Goal: Find specific page/section: Find specific page/section

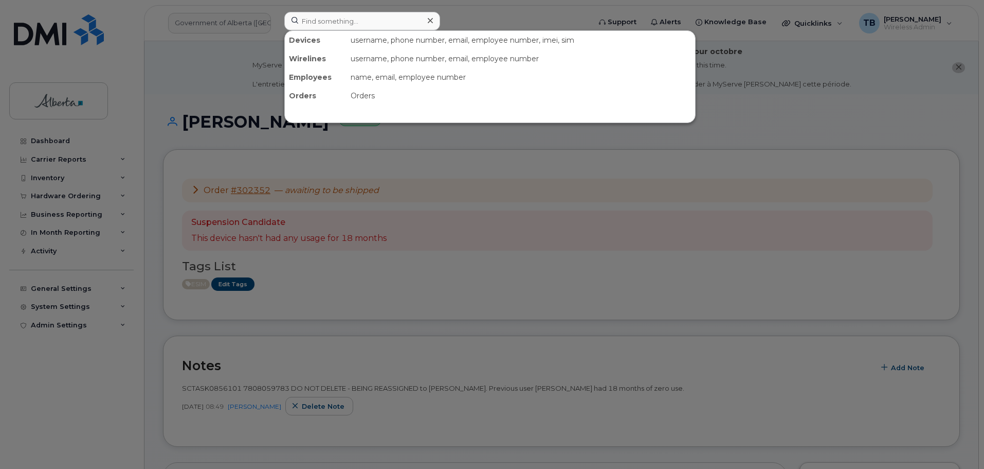
scroll to position [257, 0]
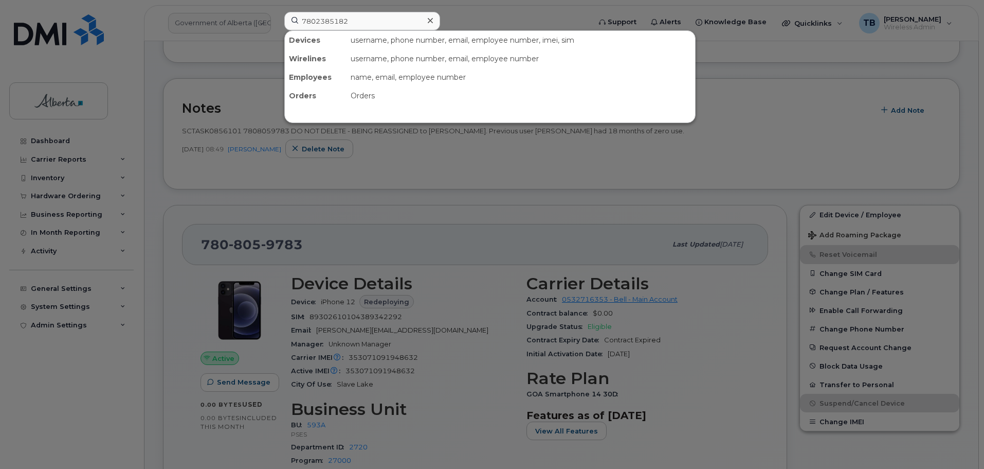
type input "7802385182"
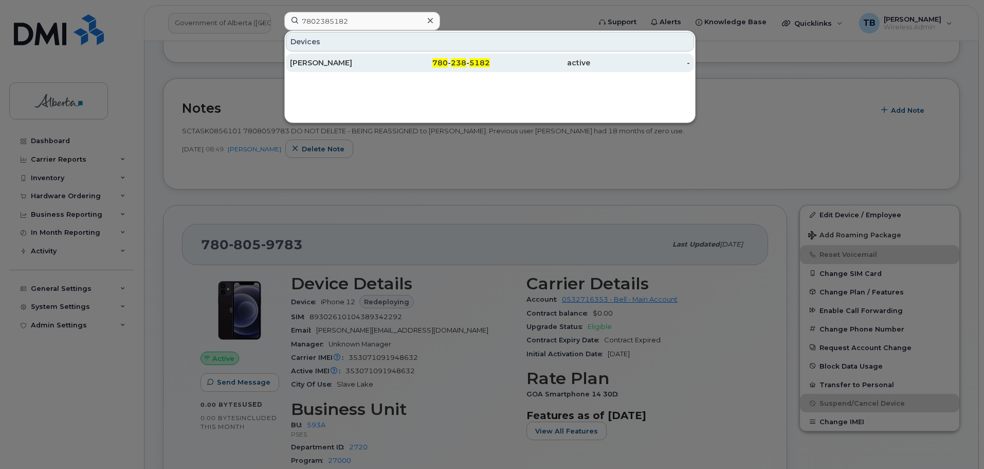
click at [318, 65] on div "[PERSON_NAME]" at bounding box center [340, 63] width 100 height 10
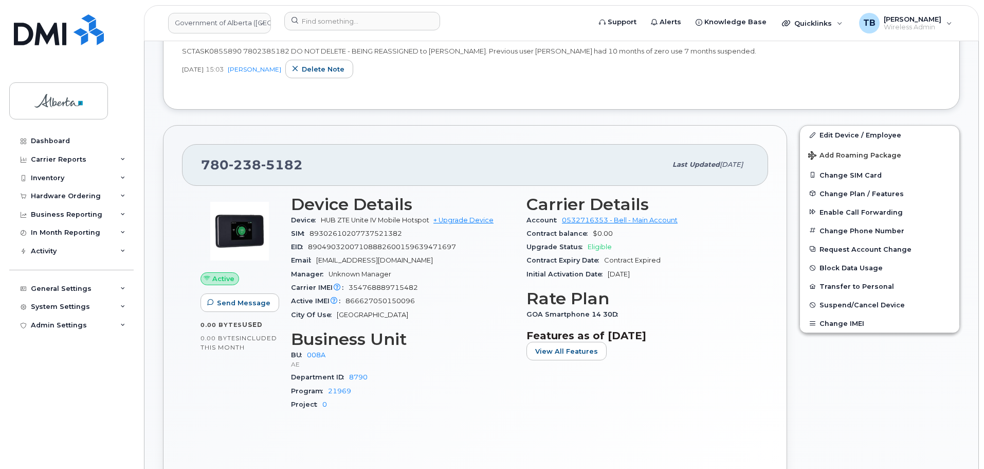
scroll to position [411, 0]
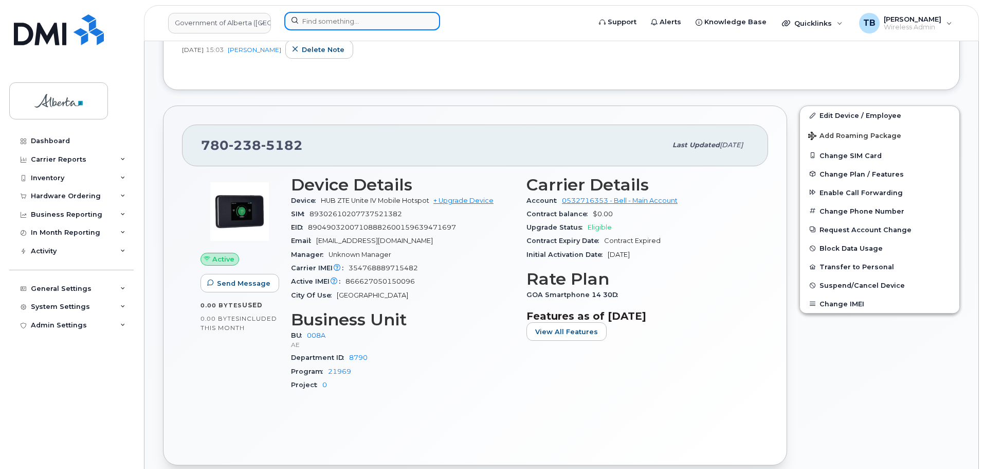
click at [329, 24] on input at bounding box center [362, 21] width 156 height 19
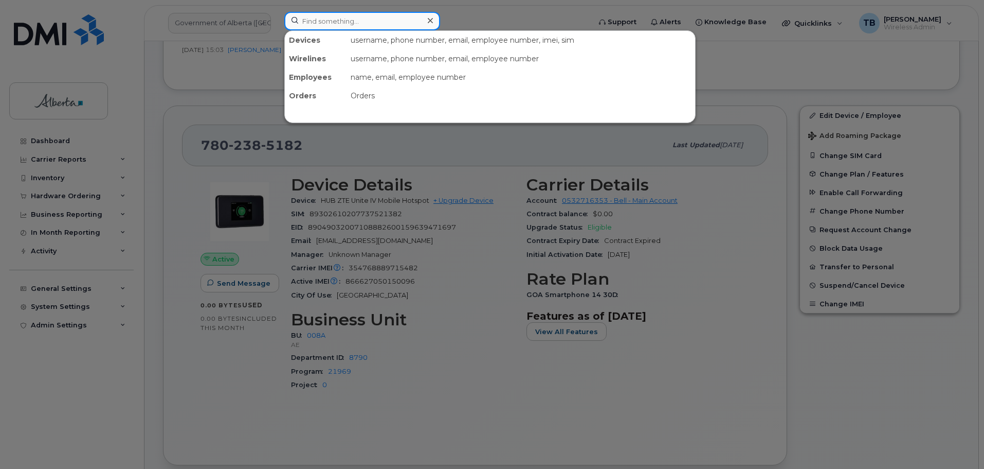
paste input "7809018047"
type input "7809018047"
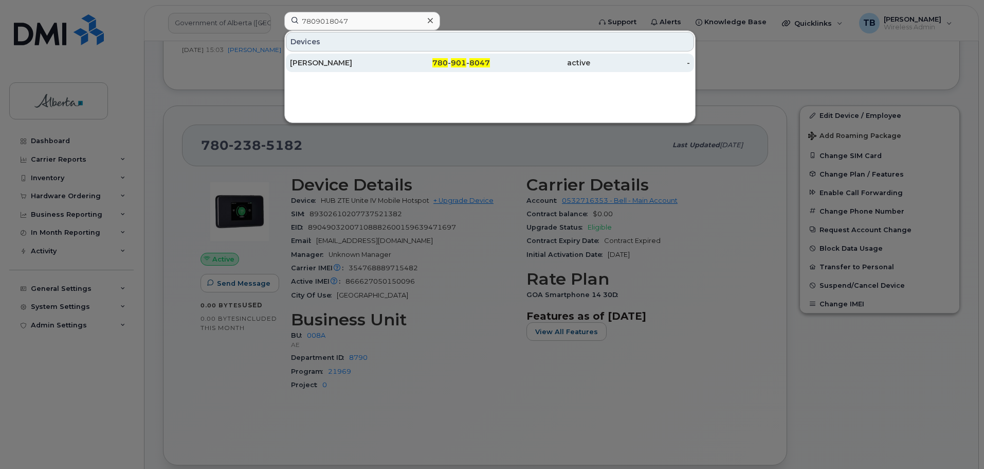
click at [325, 59] on div "[PERSON_NAME]" at bounding box center [340, 63] width 100 height 10
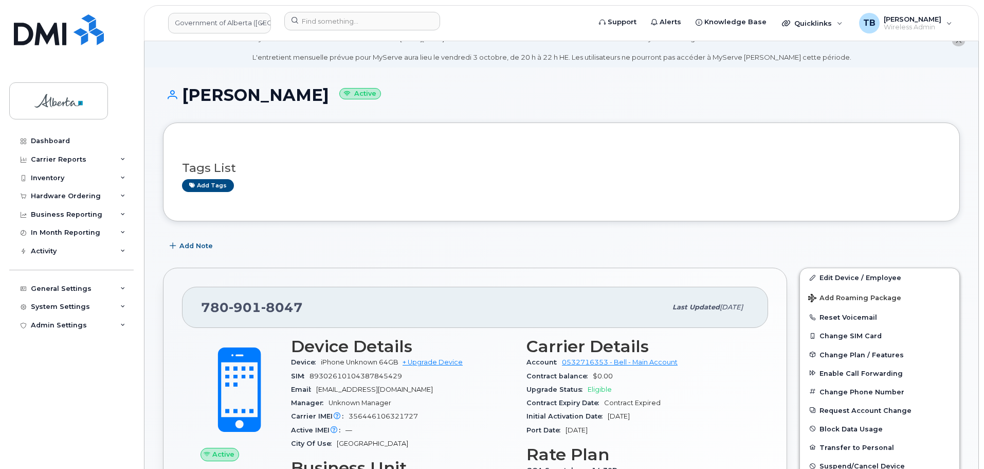
scroll to position [103, 0]
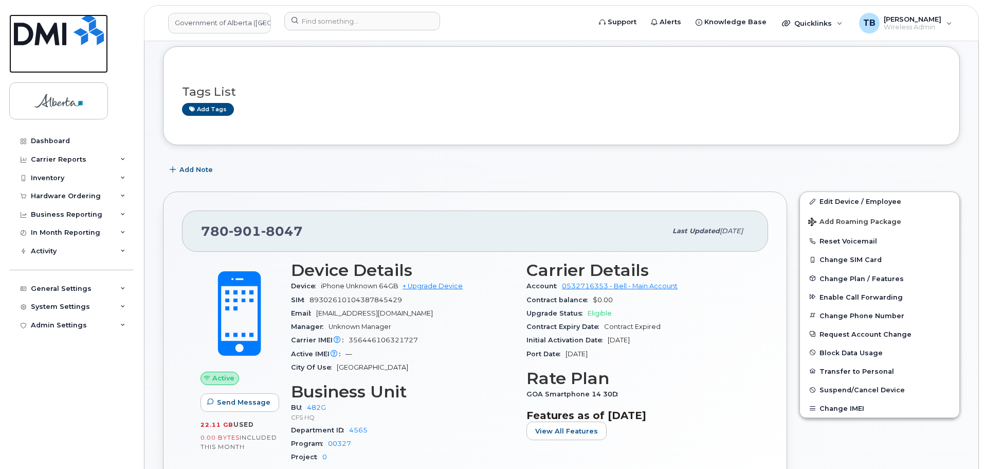
click at [75, 37] on img at bounding box center [59, 29] width 90 height 31
